Goal: Find specific page/section: Find specific page/section

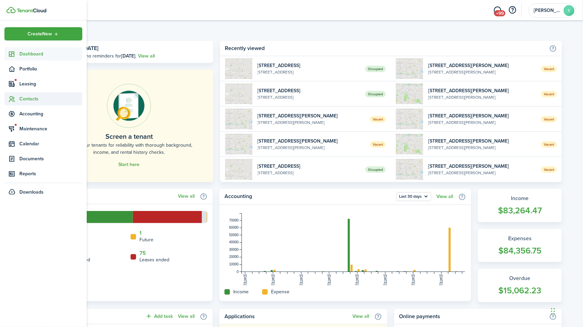
click at [33, 101] on span "Contacts" at bounding box center [50, 98] width 63 height 7
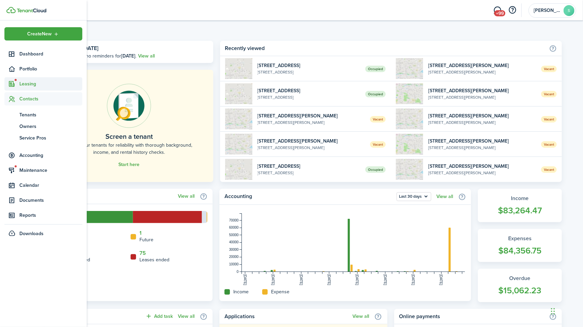
click at [31, 87] on span "Leasing" at bounding box center [50, 83] width 63 height 7
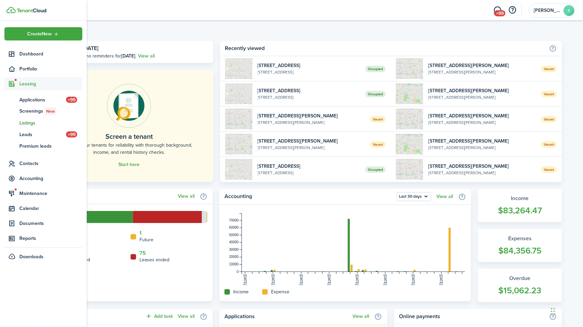
click at [27, 118] on link "ls Listings" at bounding box center [43, 123] width 78 height 12
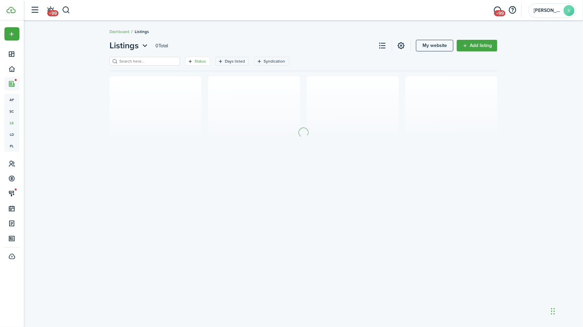
click at [195, 62] on filter-tag-label "Status" at bounding box center [201, 61] width 12 height 6
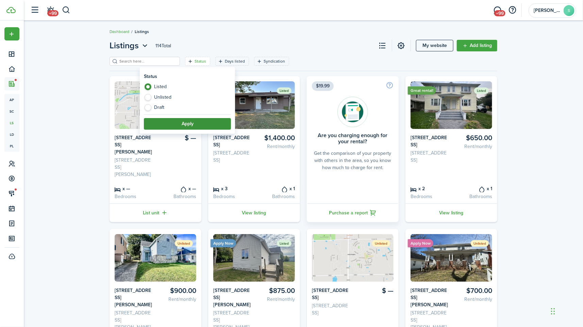
click at [199, 121] on button "Apply" at bounding box center [187, 124] width 87 height 12
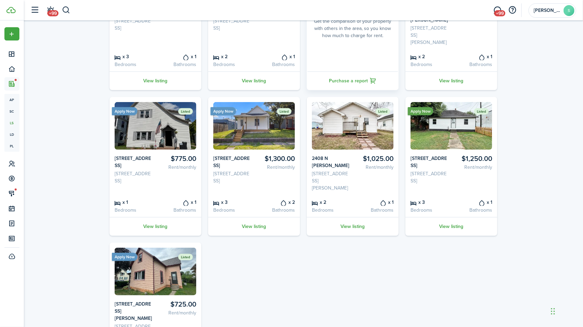
scroll to position [198, 0]
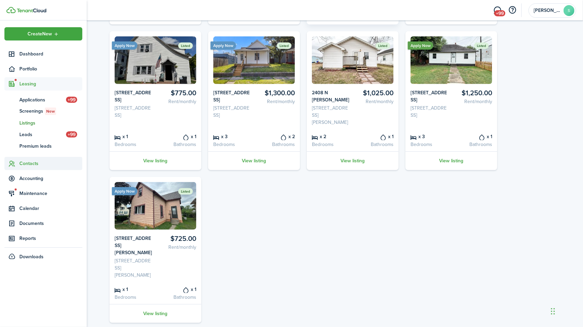
click at [43, 163] on span "Contacts" at bounding box center [50, 163] width 63 height 7
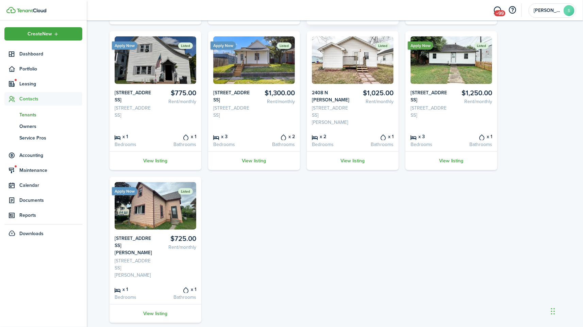
click at [32, 115] on span "Tenants" at bounding box center [50, 114] width 63 height 7
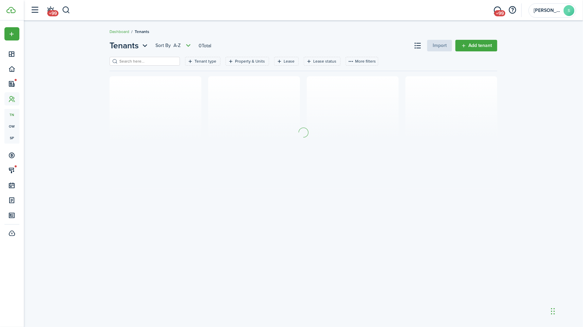
click at [154, 61] on input "search" at bounding box center [148, 61] width 60 height 6
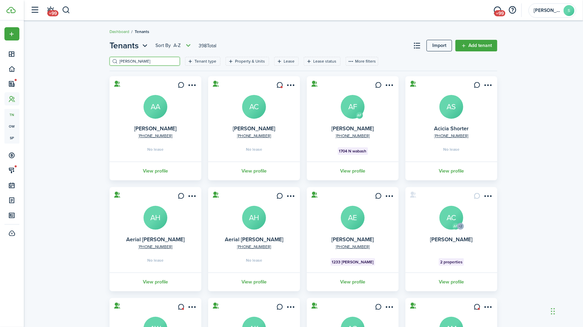
type input "[PERSON_NAME]"
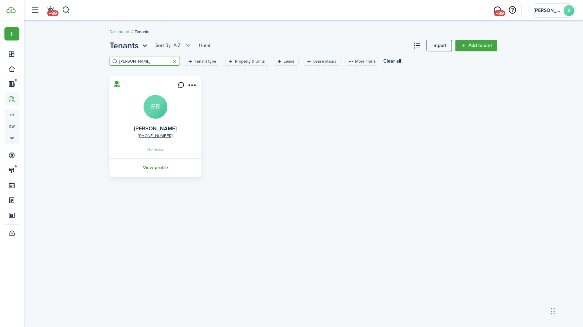
click at [166, 163] on link "View profile" at bounding box center [156, 167] width 94 height 19
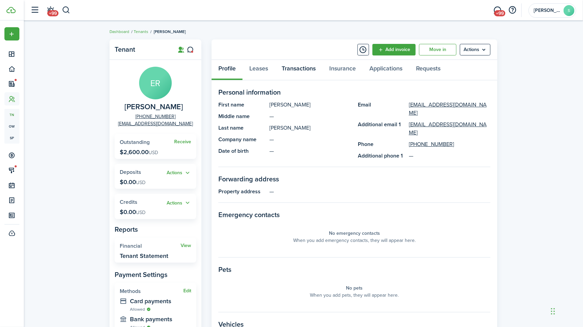
click at [303, 70] on link "Transactions" at bounding box center [299, 70] width 48 height 20
